Goal: Task Accomplishment & Management: Use online tool/utility

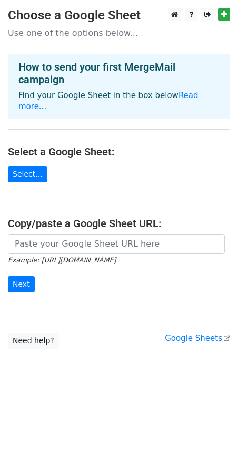
click at [42, 160] on main "Choose a Google Sheet Use one of the options below... How to send your first Me…" at bounding box center [119, 178] width 238 height 341
click at [32, 166] on link "Select..." at bounding box center [27, 174] width 39 height 16
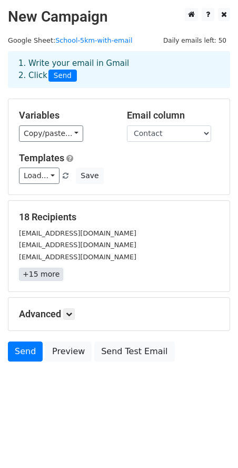
click at [47, 273] on link "+15 more" at bounding box center [41, 273] width 44 height 13
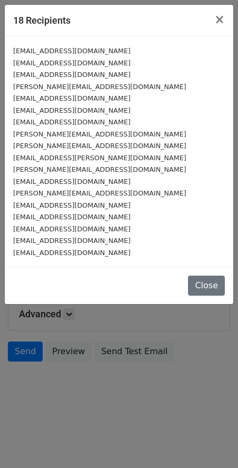
click at [123, 239] on div "[EMAIL_ADDRESS][DOMAIN_NAME]" at bounding box center [119, 240] width 212 height 12
click at [223, 20] on span "×" at bounding box center [219, 19] width 11 height 15
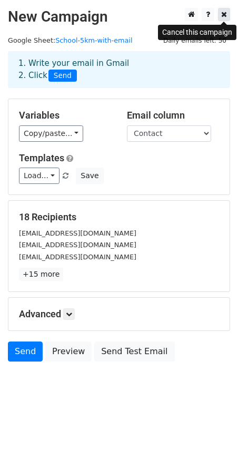
click at [223, 17] on icon at bounding box center [224, 14] width 6 height 7
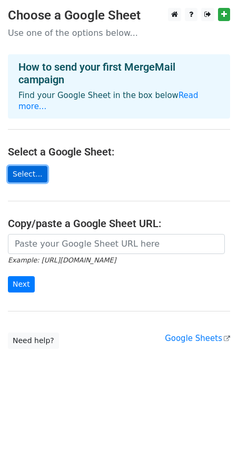
click at [28, 166] on link "Select..." at bounding box center [27, 174] width 39 height 16
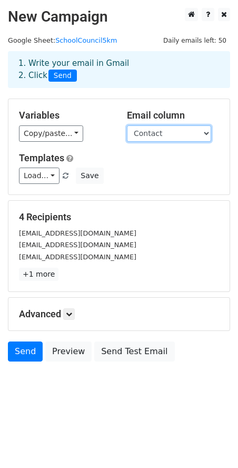
click at [166, 137] on select "BOARD CATEGORY NAME NUM STREET PHONE Contact Title" at bounding box center [169, 133] width 84 height 16
click at [171, 133] on select "BOARD CATEGORY NAME NUM STREET PHONE Contact Title" at bounding box center [169, 133] width 84 height 16
click at [127, 125] on select "BOARD CATEGORY NAME NUM STREET PHONE Contact Title" at bounding box center [169, 133] width 84 height 16
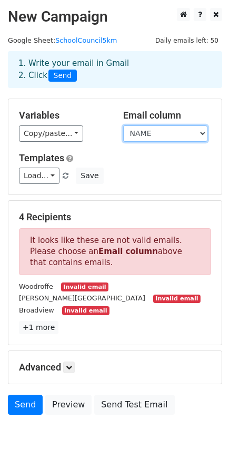
click at [146, 130] on select "BOARD CATEGORY NAME NUM STREET PHONE Contact Title" at bounding box center [165, 133] width 84 height 16
select select "Contact"
click at [123, 125] on select "BOARD CATEGORY NAME NUM STREET PHONE Contact Title" at bounding box center [165, 133] width 84 height 16
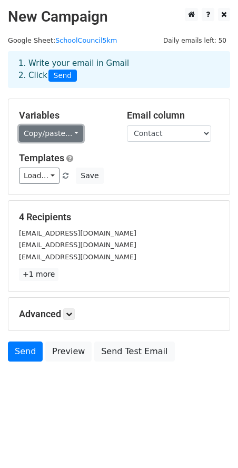
click at [39, 131] on link "Copy/paste..." at bounding box center [51, 133] width 64 height 16
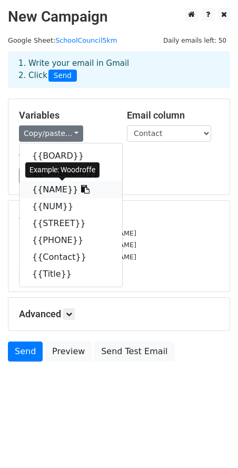
click at [36, 191] on link "{{NAME}}" at bounding box center [70, 189] width 103 height 17
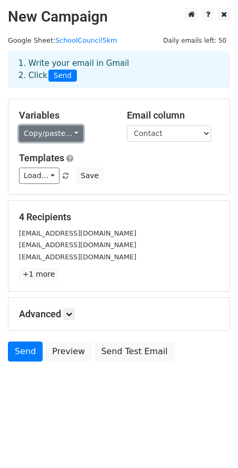
click at [56, 133] on link "Copy/paste..." at bounding box center [51, 133] width 64 height 16
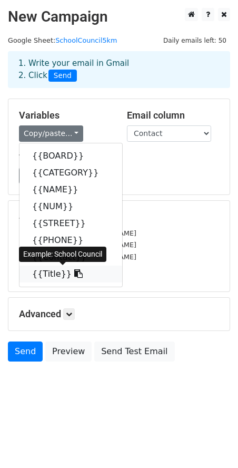
click at [37, 274] on link "{{Title}}" at bounding box center [70, 273] width 103 height 17
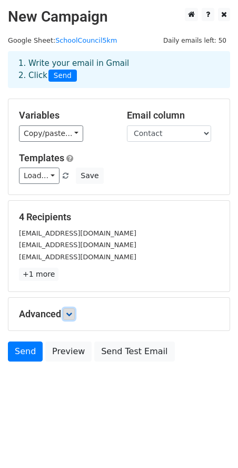
click at [71, 311] on icon at bounding box center [69, 314] width 6 height 6
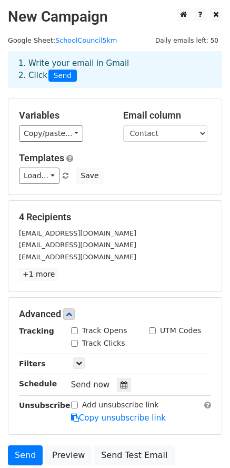
click at [73, 330] on input "Track Opens" at bounding box center [74, 330] width 7 height 7
checkbox input "true"
click at [73, 343] on input "Track Clicks" at bounding box center [74, 343] width 7 height 7
checkbox input "true"
click at [121, 382] on icon at bounding box center [124, 384] width 7 height 7
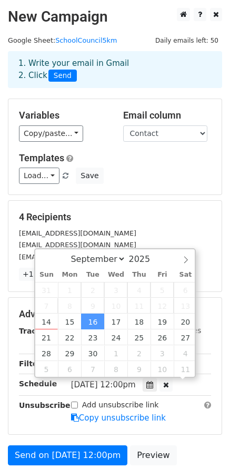
scroll to position [1, 0]
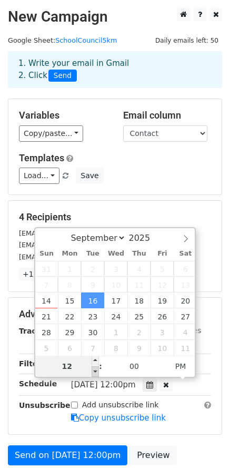
type input "2025-09-16 11:00"
type input "11"
click at [94, 372] on span at bounding box center [95, 371] width 7 height 11
type input "2025-09-16 10:00"
type input "10"
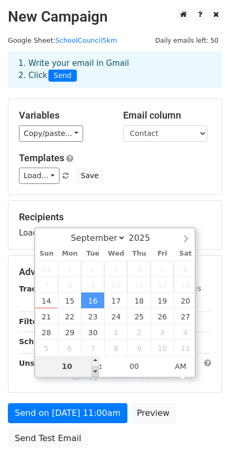
click at [94, 372] on span at bounding box center [95, 371] width 7 height 11
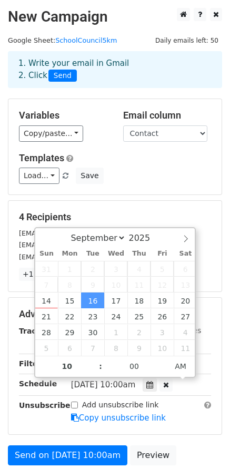
click at [192, 389] on div "Tue, Sep 16, 10:00am 2025-09-16 10:00" at bounding box center [133, 385] width 124 height 14
click at [169, 383] on icon at bounding box center [166, 384] width 6 height 7
type input "09"
type input "40"
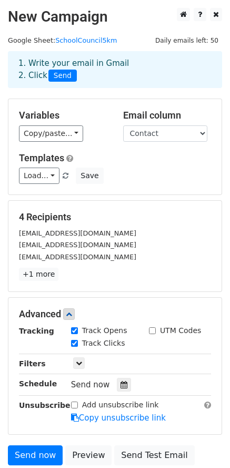
click at [178, 238] on div "woodroffecouncil@gmail.com" at bounding box center [115, 233] width 208 height 12
click at [122, 386] on icon at bounding box center [124, 384] width 7 height 7
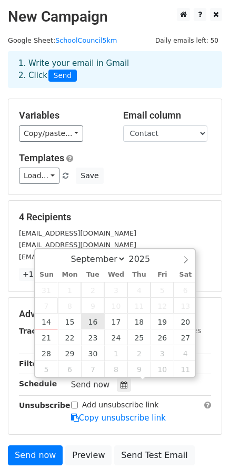
type input "2025-09-16 21:40"
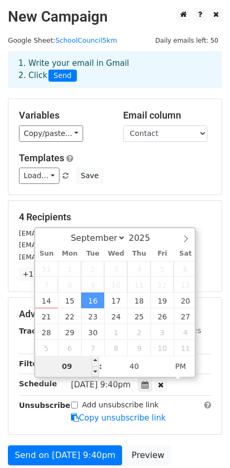
click at [75, 363] on input "09" at bounding box center [67, 365] width 64 height 21
type input "0"
type input "10"
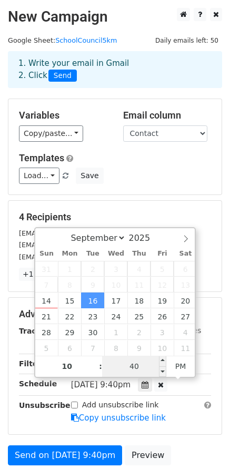
type input "2025-09-16 22:40"
click at [125, 373] on input "40" at bounding box center [134, 365] width 64 height 21
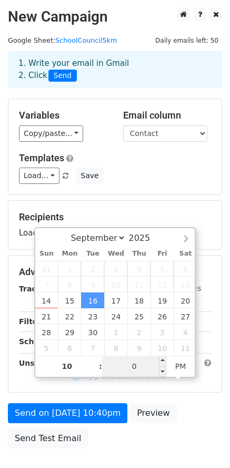
type input "00"
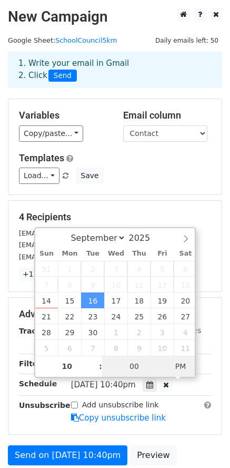
type input "2025-09-16 10:00"
click at [181, 369] on span "PM" at bounding box center [180, 365] width 29 height 21
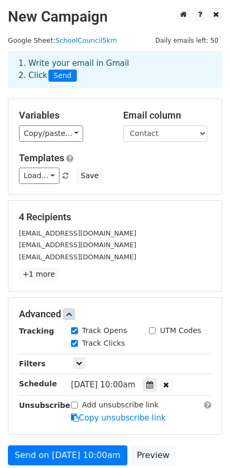
click at [138, 212] on h5 "4 Recipients" at bounding box center [115, 217] width 192 height 12
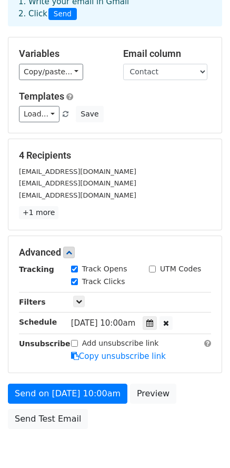
scroll to position [61, 0]
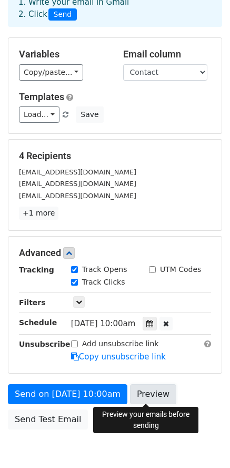
click at [148, 390] on link "Preview" at bounding box center [153, 394] width 46 height 20
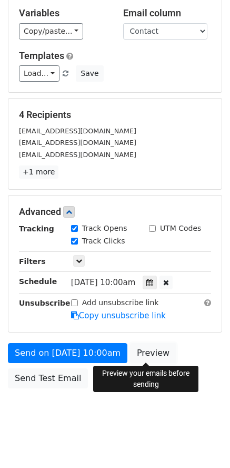
scroll to position [112, 0]
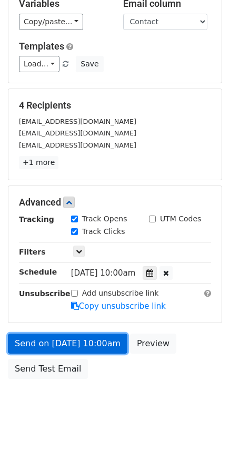
click at [62, 345] on link "Send on Sep 16 at 10:00am" at bounding box center [68, 343] width 120 height 20
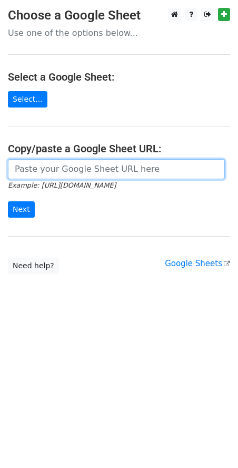
click at [83, 171] on input "url" at bounding box center [116, 169] width 217 height 20
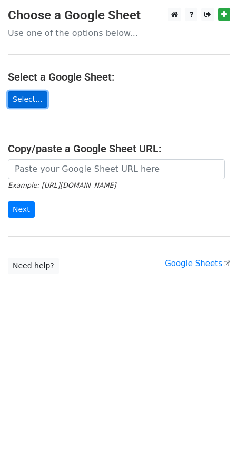
click at [32, 103] on link "Select..." at bounding box center [27, 99] width 39 height 16
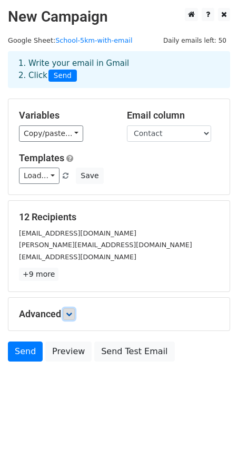
click at [65, 308] on link at bounding box center [69, 314] width 12 height 12
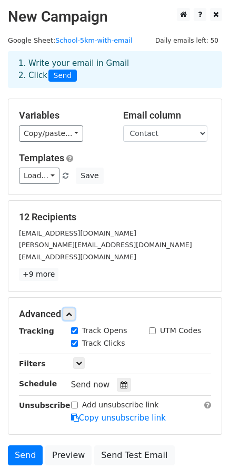
scroll to position [86, 0]
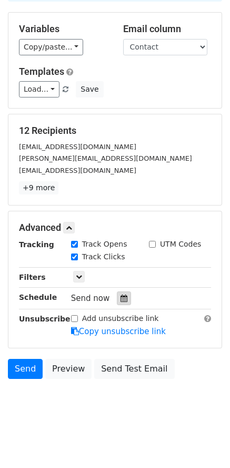
click at [124, 300] on div at bounding box center [124, 298] width 14 height 14
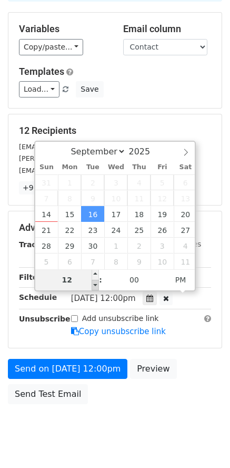
type input "2025-09-16 11:00"
type input "11"
click at [96, 285] on span at bounding box center [95, 285] width 7 height 11
type input "2025-09-16 10:00"
type input "10"
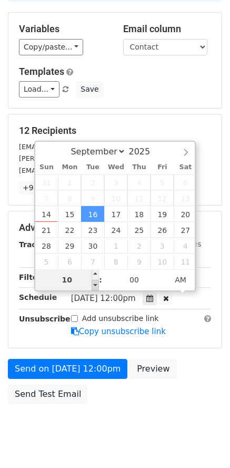
click at [96, 285] on span at bounding box center [95, 285] width 7 height 11
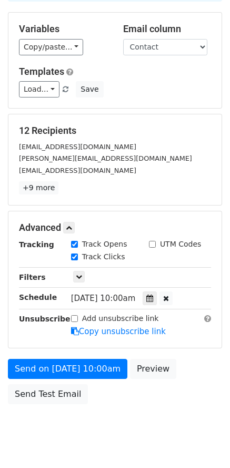
click at [182, 401] on div "Send on Sep 16 at 10:00am Preview Send Test Email" at bounding box center [115, 384] width 230 height 51
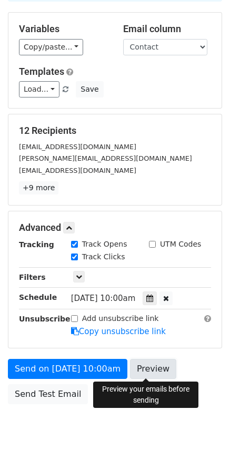
click at [149, 362] on link "Preview" at bounding box center [153, 369] width 46 height 20
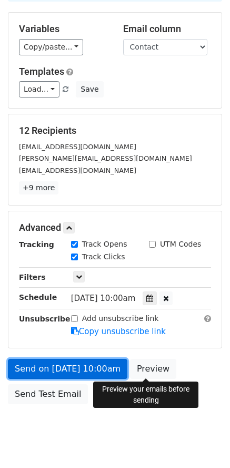
click at [86, 371] on link "Send on Sep 16 at 10:00am" at bounding box center [68, 369] width 120 height 20
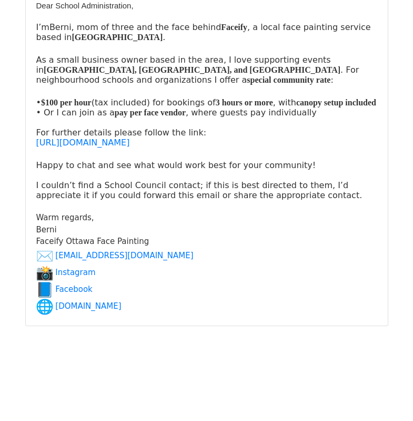
scroll to position [5072, 0]
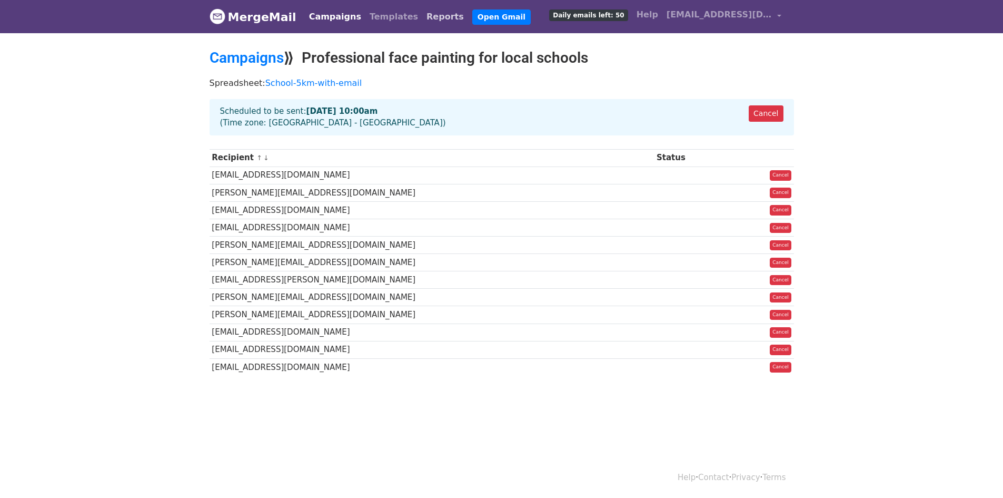
click at [422, 15] on link "Reports" at bounding box center [445, 16] width 46 height 21
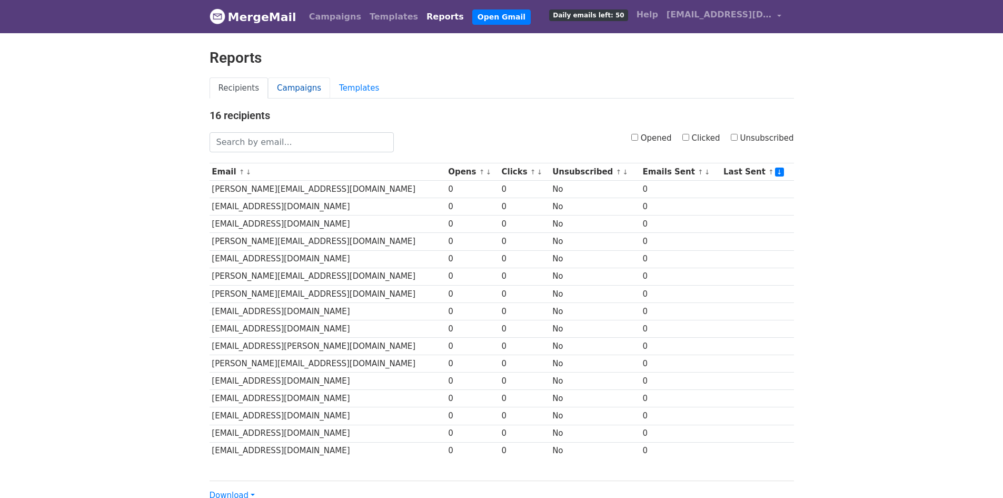
click at [280, 90] on link "Campaigns" at bounding box center [299, 88] width 62 height 22
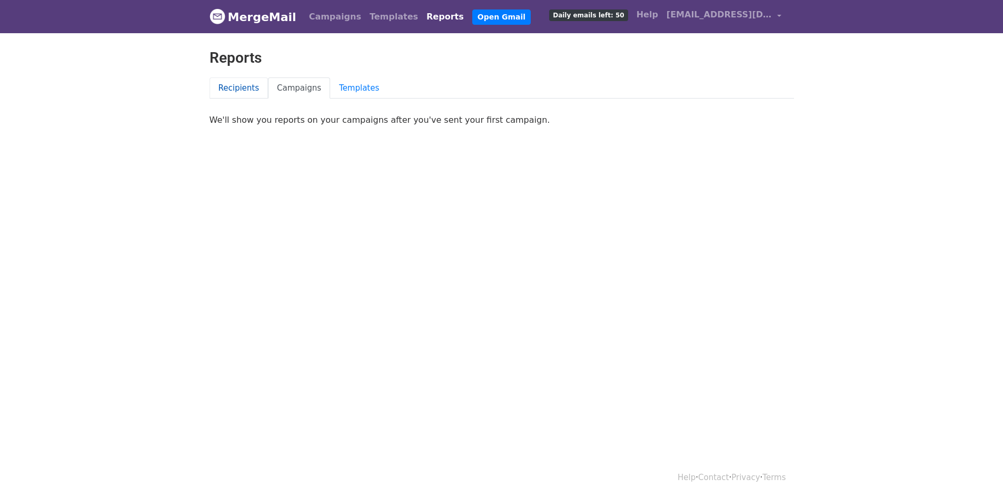
click at [246, 91] on link "Recipients" at bounding box center [239, 88] width 59 height 22
